Goal: Task Accomplishment & Management: Manage account settings

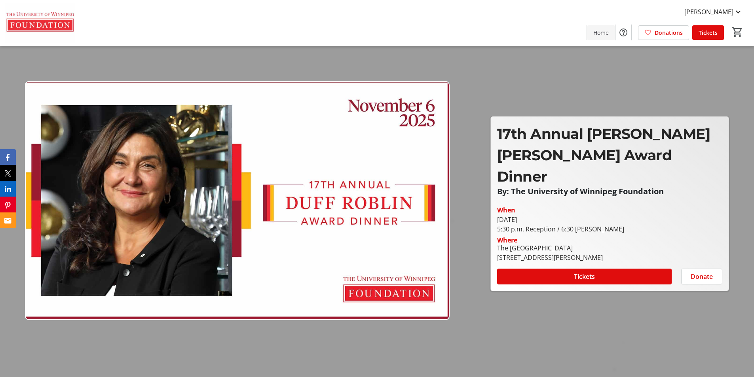
click at [607, 25] on span at bounding box center [601, 32] width 28 height 19
click at [737, 14] on mat-icon at bounding box center [739, 12] width 10 height 10
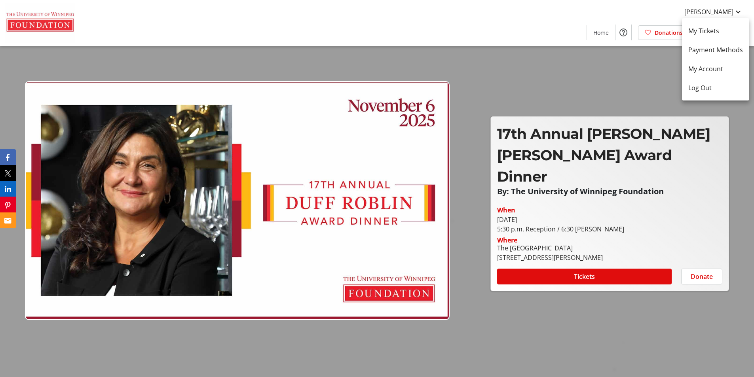
click at [243, 21] on div at bounding box center [377, 188] width 754 height 377
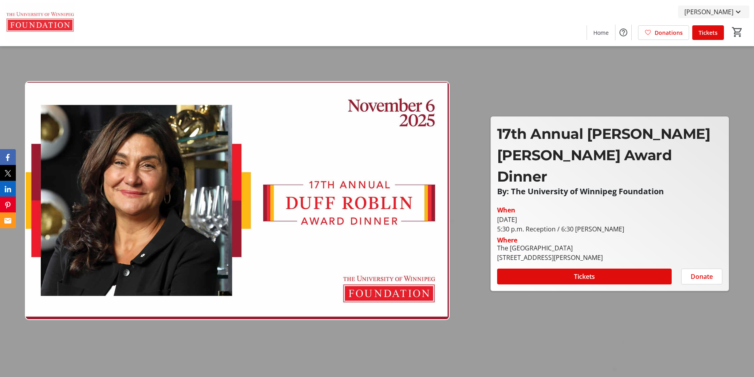
click at [741, 10] on mat-icon at bounding box center [739, 12] width 10 height 10
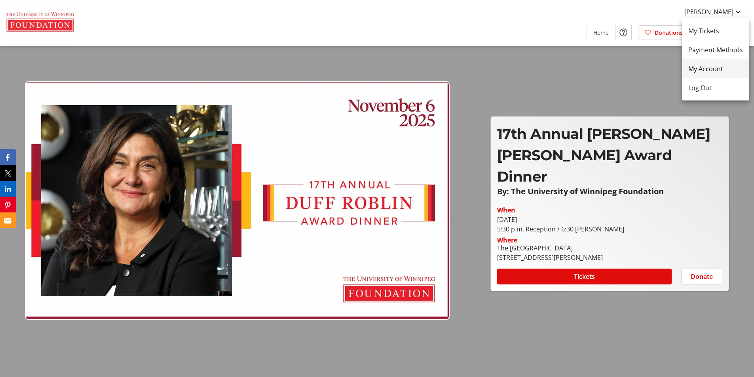
click at [702, 74] on link "My Account" at bounding box center [715, 68] width 67 height 19
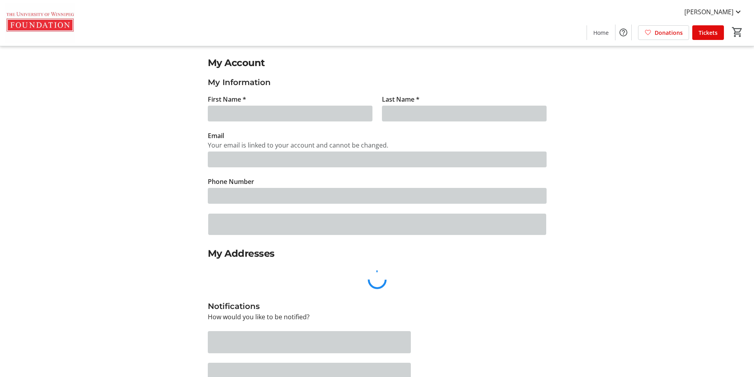
type input "[PERSON_NAME]"
type input "Samyn"
type input "[EMAIL_ADDRESS][DOMAIN_NAME]"
type input "[PHONE_NUMBER]"
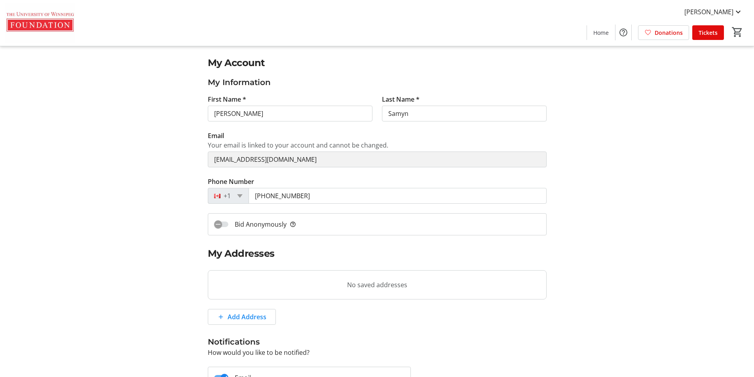
click at [58, 17] on img at bounding box center [40, 23] width 70 height 40
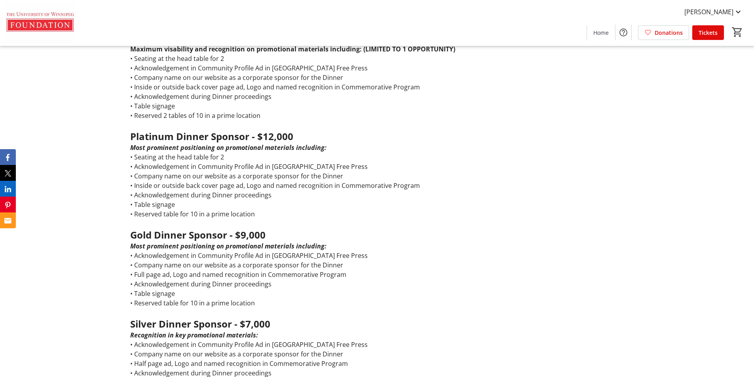
scroll to position [673, 0]
